Goal: Use online tool/utility: Utilize a website feature to perform a specific function

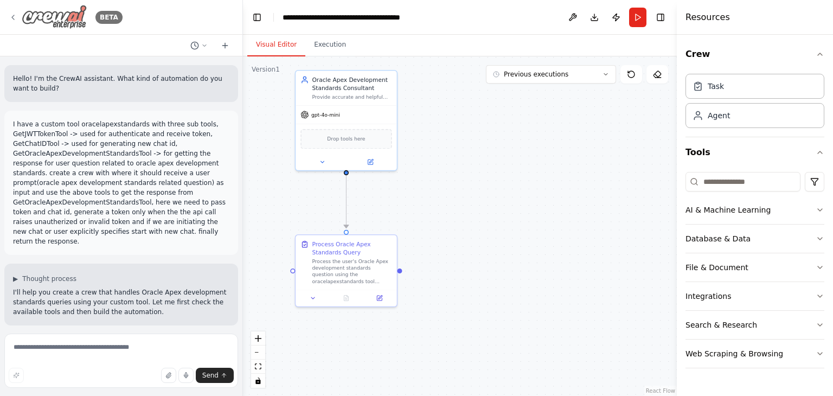
scroll to position [946, 0]
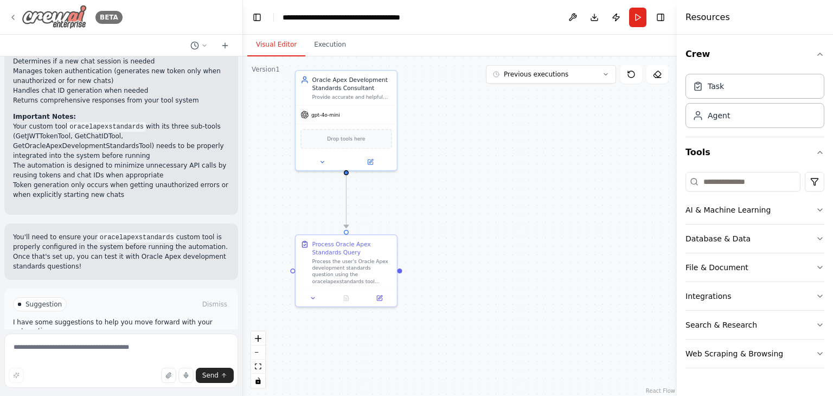
click at [35, 12] on img at bounding box center [54, 17] width 65 height 24
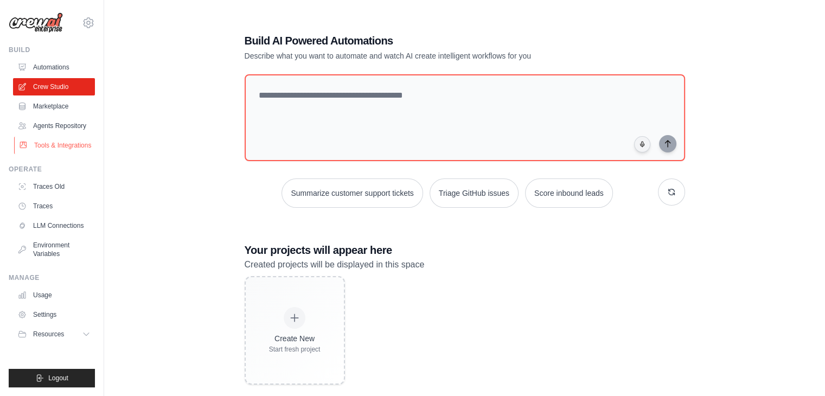
click at [48, 146] on link "Tools & Integrations" at bounding box center [55, 145] width 82 height 17
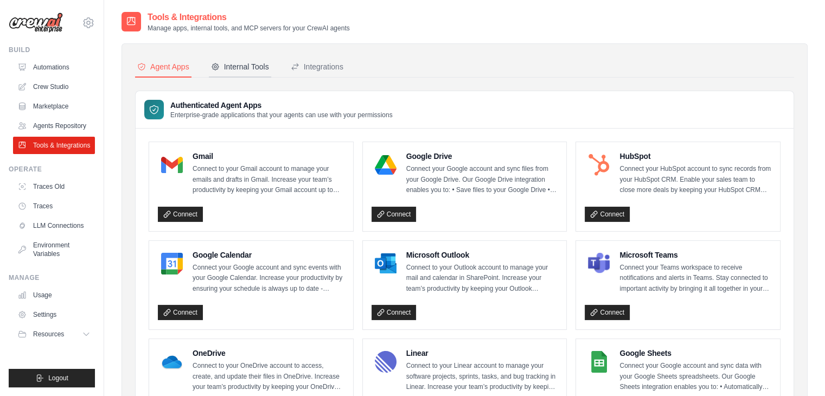
click at [239, 72] on button "Internal Tools" at bounding box center [240, 67] width 62 height 21
click at [230, 68] on div "Internal Tools" at bounding box center [240, 66] width 58 height 11
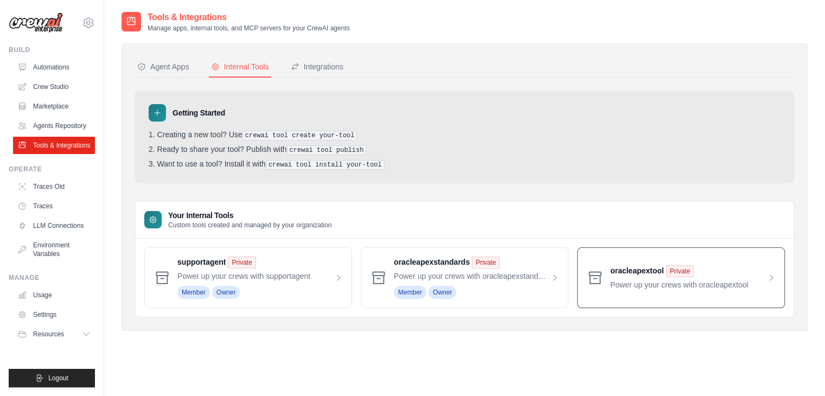
click at [646, 272] on span at bounding box center [692, 277] width 165 height 25
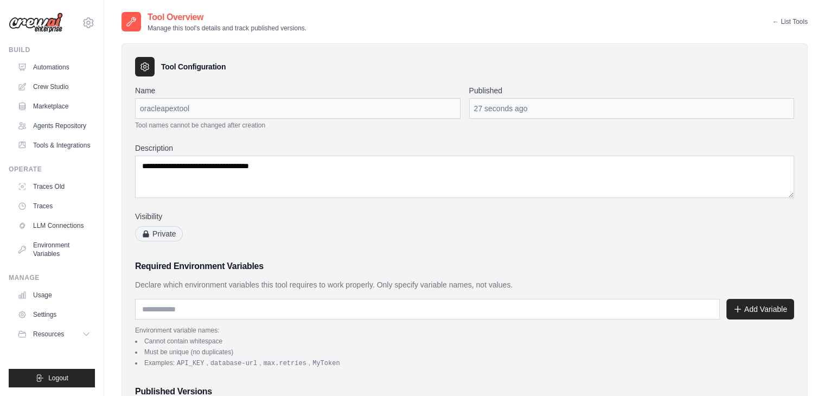
scroll to position [220, 0]
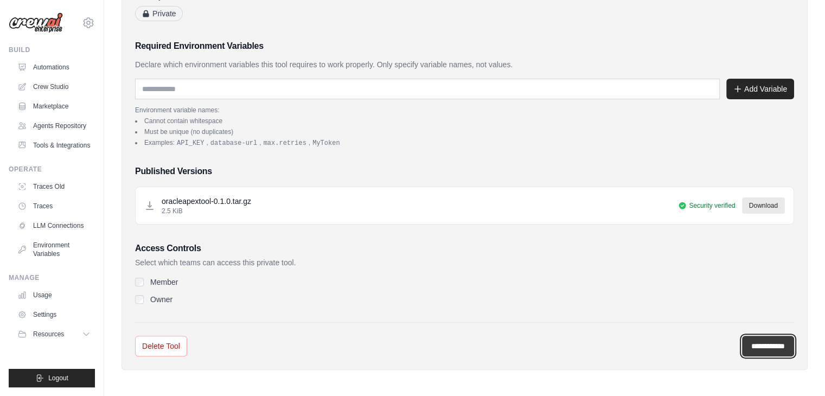
click at [752, 343] on input "**********" at bounding box center [768, 346] width 52 height 21
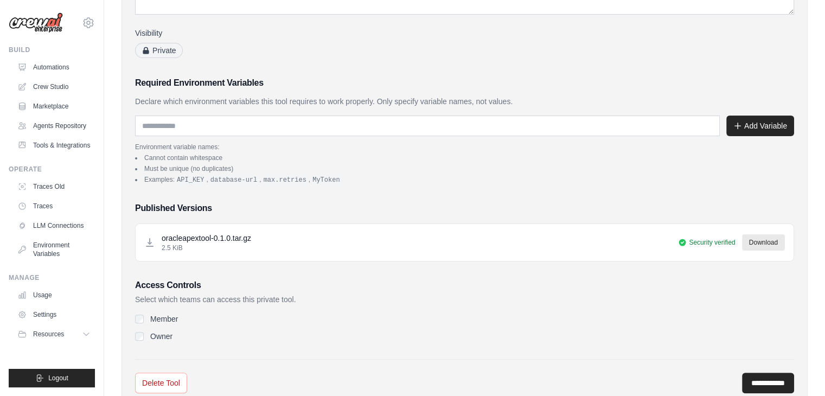
scroll to position [0, 0]
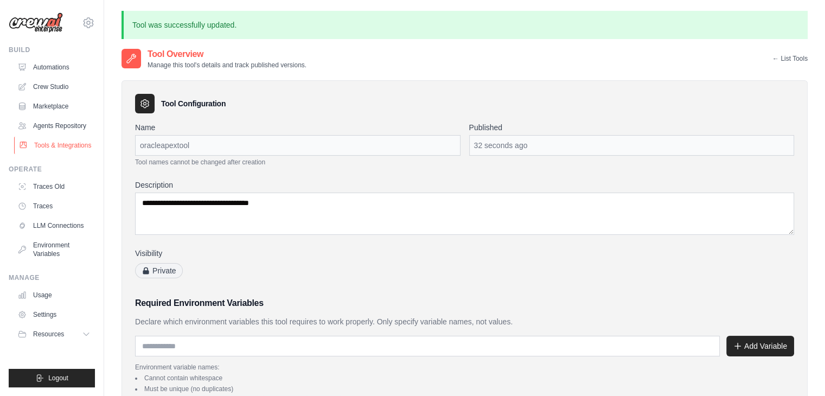
click at [53, 138] on link "Tools & Integrations" at bounding box center [55, 145] width 82 height 17
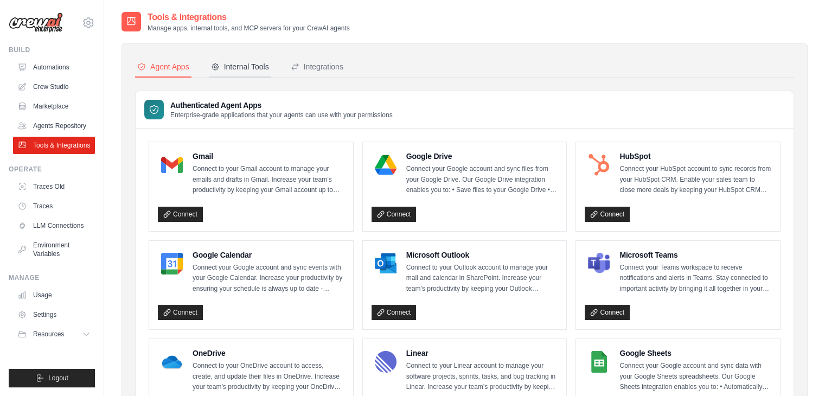
click at [244, 63] on div "Internal Tools" at bounding box center [240, 66] width 58 height 11
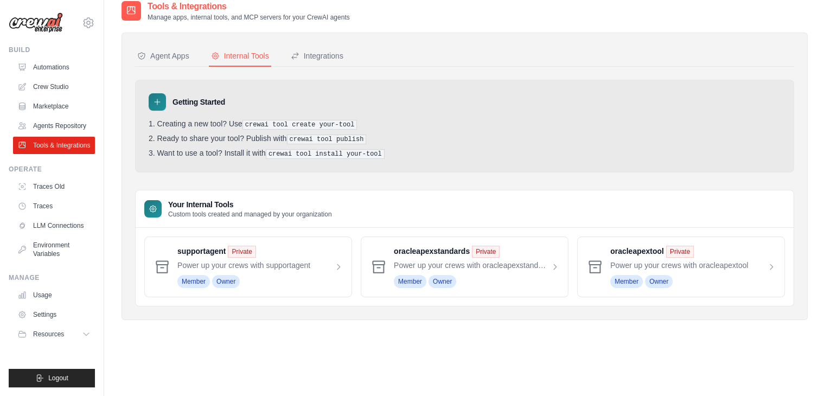
scroll to position [22, 0]
